Goal: Use online tool/utility: Utilize a website feature to perform a specific function

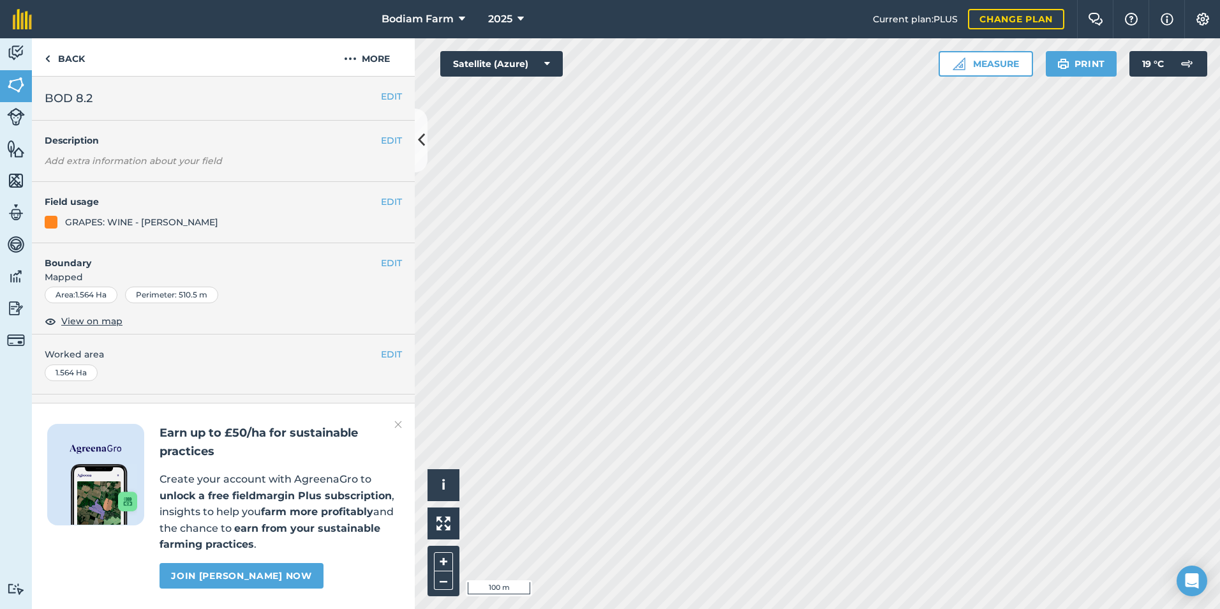
click at [713, 608] on html "Bodiam Farm 2025 Current plan : PLUS Change plan Farm Chat Help Info Settings B…" at bounding box center [610, 304] width 1220 height 609
click at [995, 61] on button "Measure" at bounding box center [986, 64] width 94 height 26
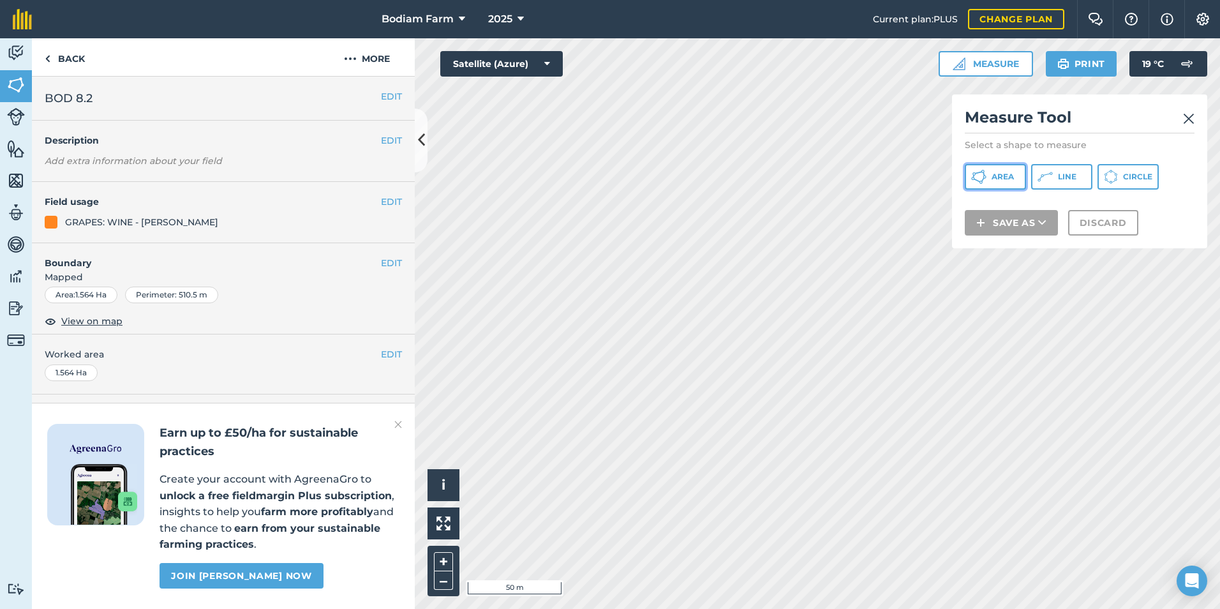
click at [1018, 173] on button "Area" at bounding box center [995, 177] width 61 height 26
click at [1219, 366] on html "Bodiam Farm 2025 Current plan : PLUS Change plan Farm Chat Help Info Settings B…" at bounding box center [610, 304] width 1220 height 609
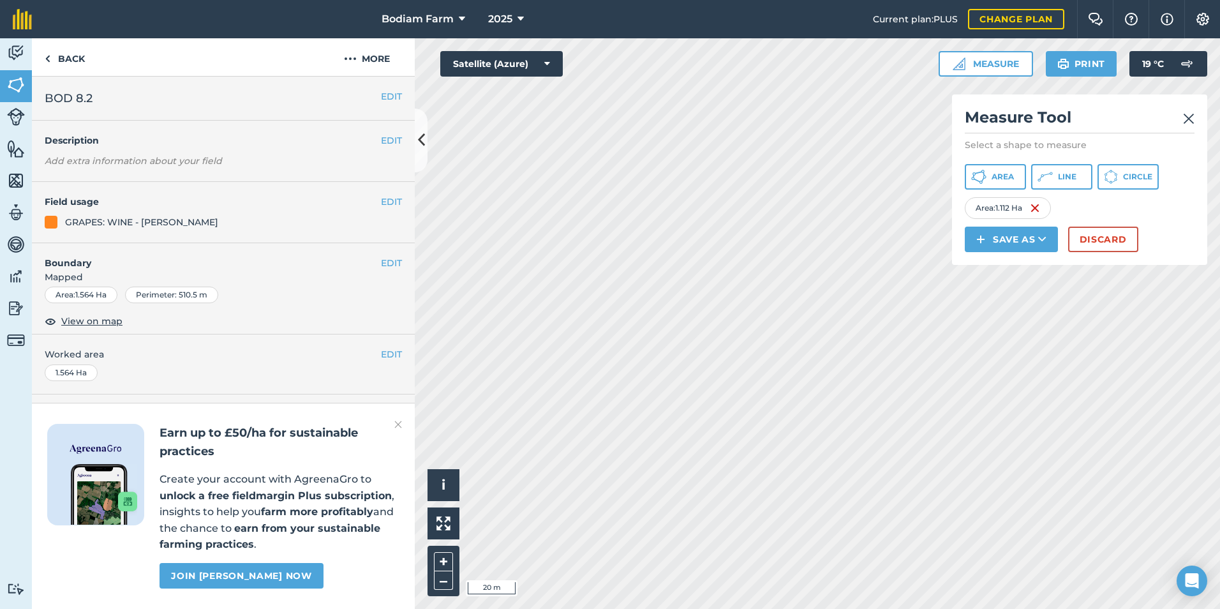
click at [1187, 115] on img at bounding box center [1188, 118] width 11 height 15
